Goal: Transaction & Acquisition: Obtain resource

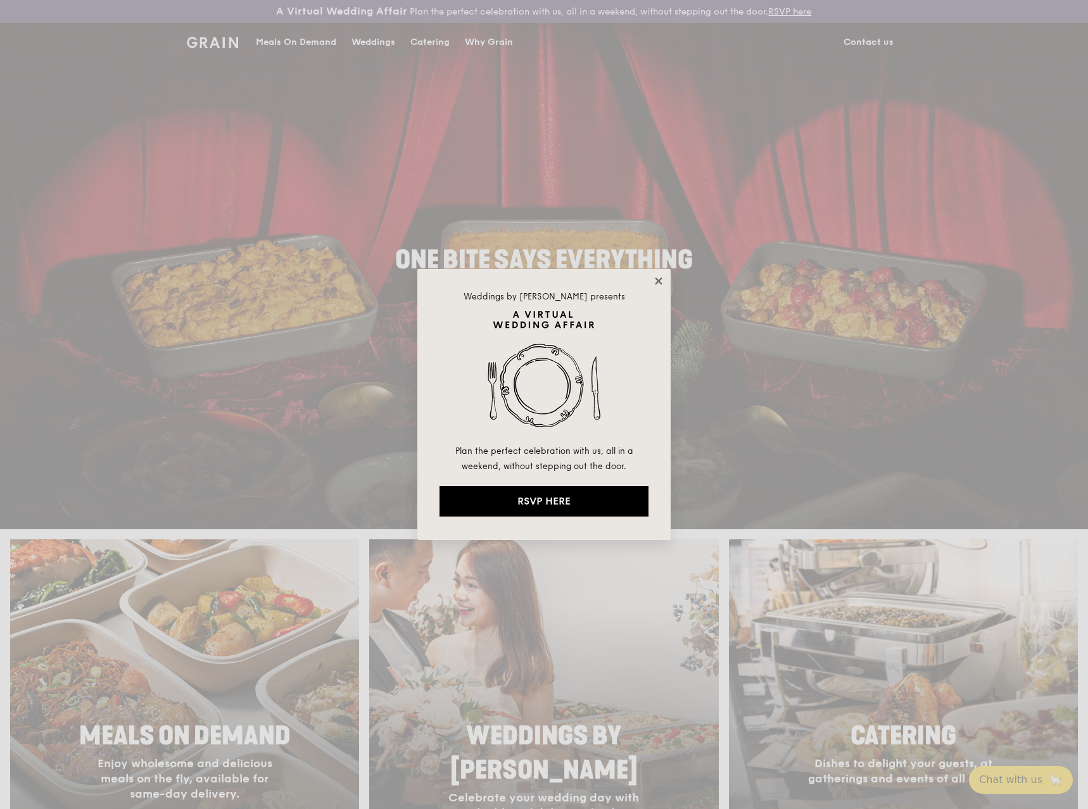
click at [658, 281] on icon at bounding box center [658, 280] width 7 height 7
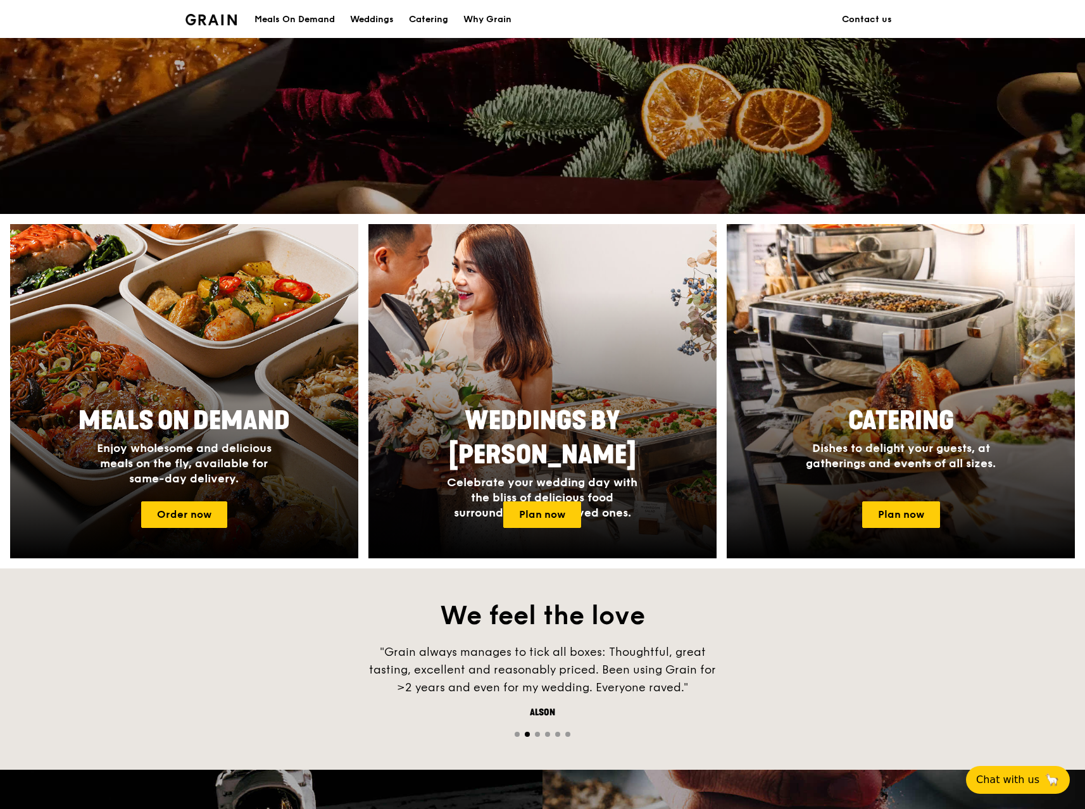
scroll to position [317, 0]
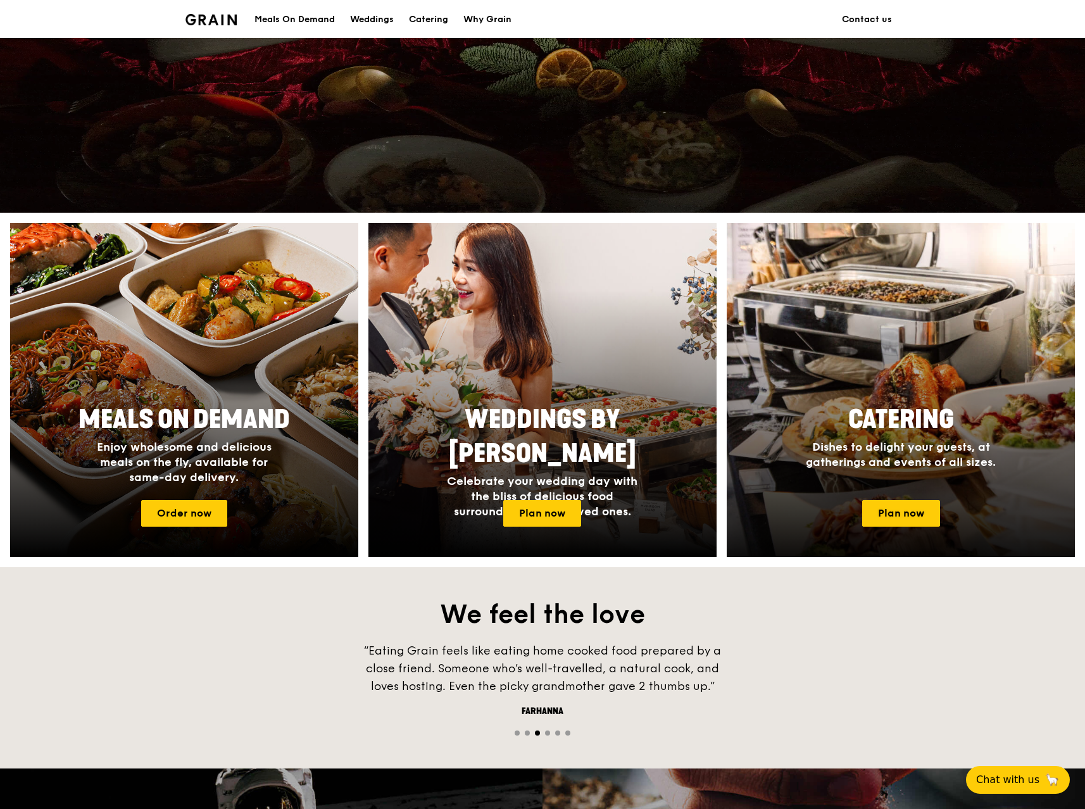
click at [902, 452] on span "Dishes to delight your guests, at gatherings and events of all sizes." at bounding box center [901, 454] width 190 height 29
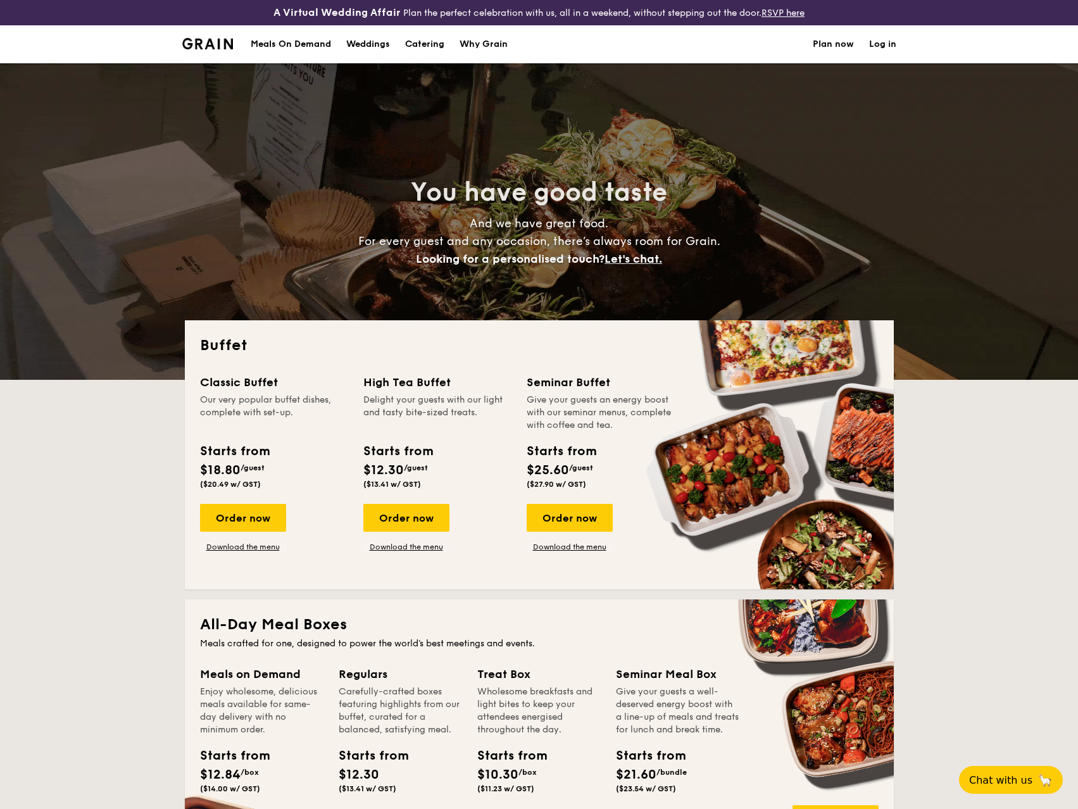
select select
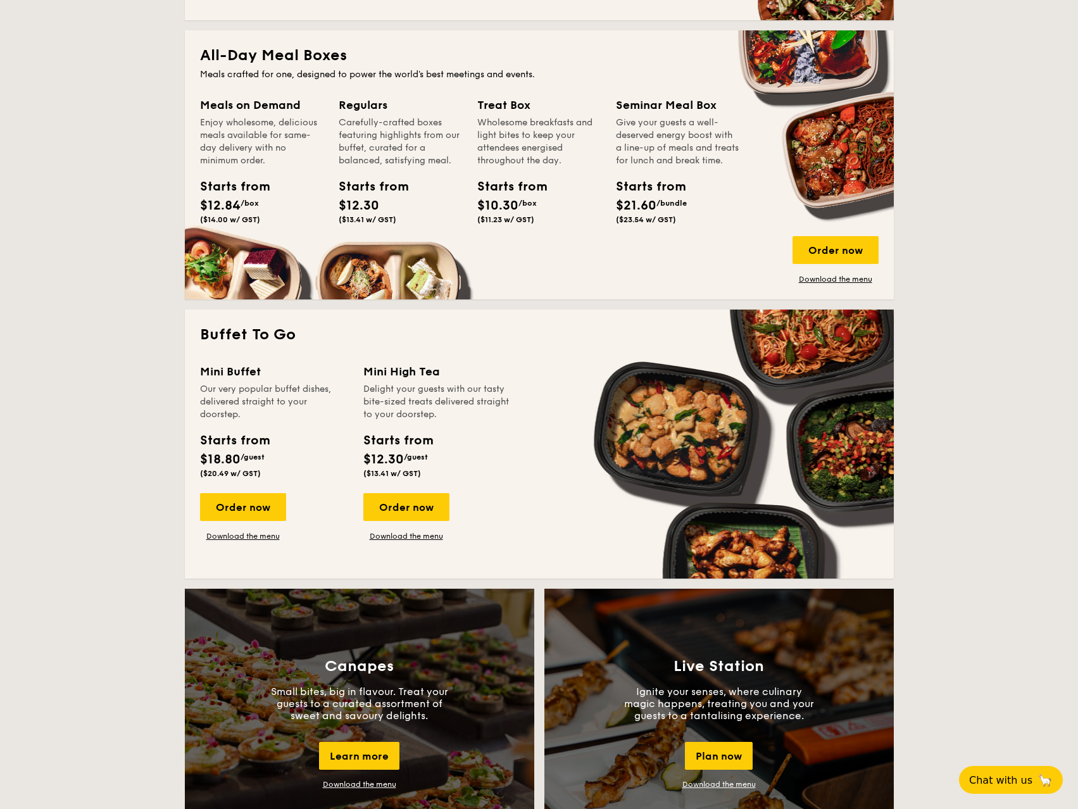
scroll to position [570, 0]
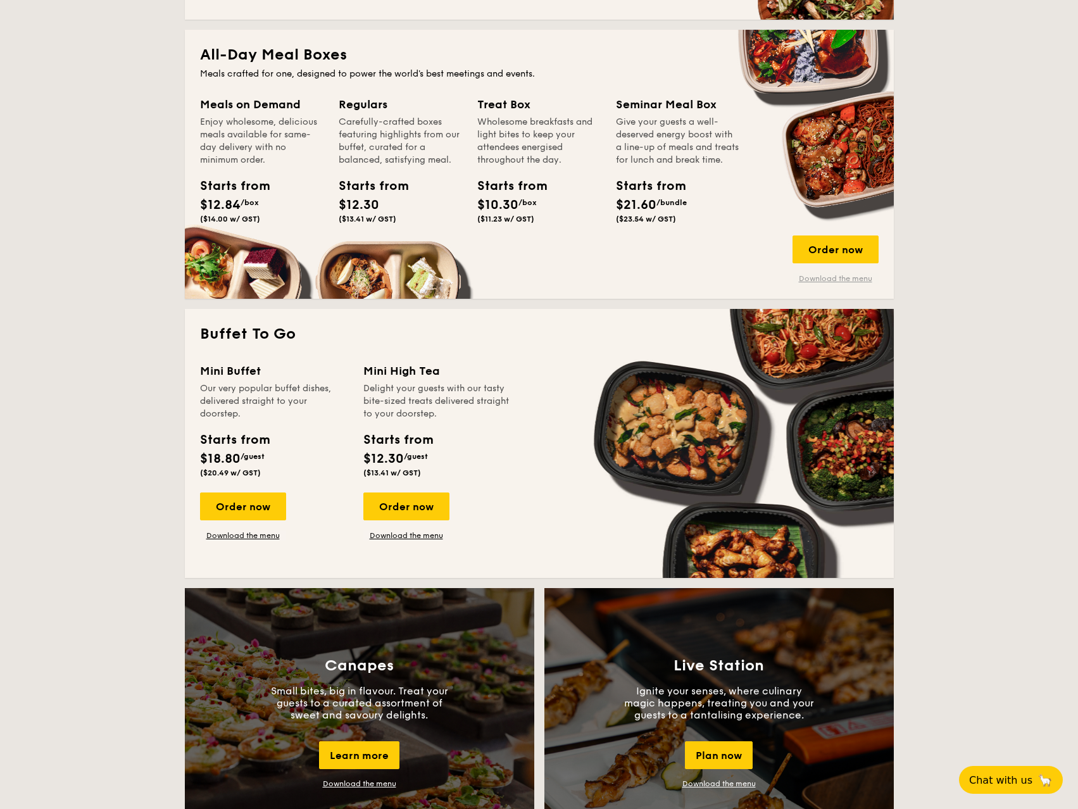
click at [827, 280] on link "Download the menu" at bounding box center [836, 278] width 86 height 10
